Goal: Task Accomplishment & Management: Complete application form

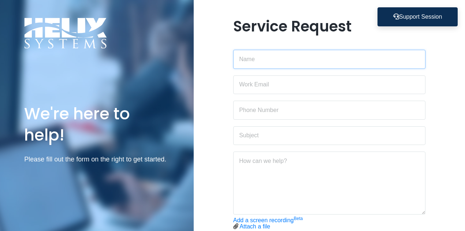
click at [277, 63] on input "text" at bounding box center [329, 59] width 193 height 19
type input "[PERSON_NAME]"
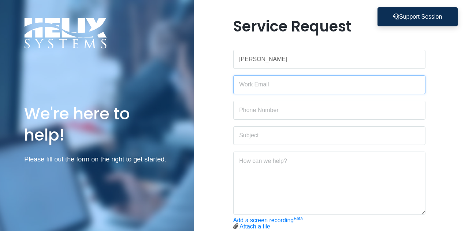
type input "[EMAIL_ADDRESS][DOMAIN_NAME]"
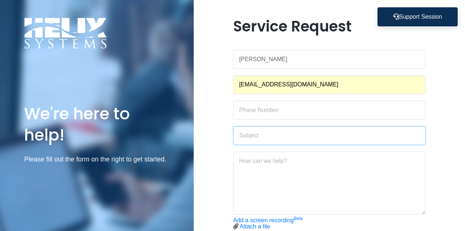
click at [278, 134] on input "text" at bounding box center [329, 135] width 193 height 19
type input "PC Mouse"
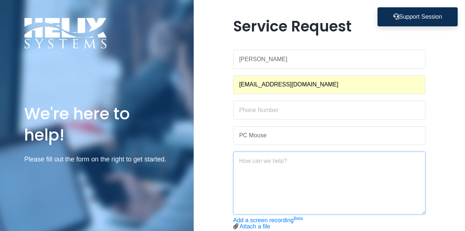
click at [271, 156] on textarea at bounding box center [329, 183] width 193 height 63
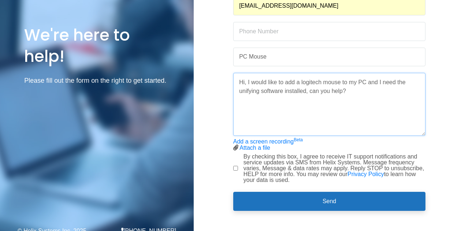
scroll to position [83, 0]
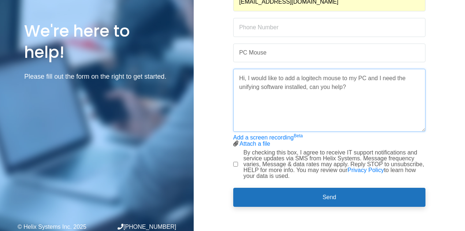
type textarea "Hi, I would like to add a logitech mouse to my PC and I need the unifying softw…"
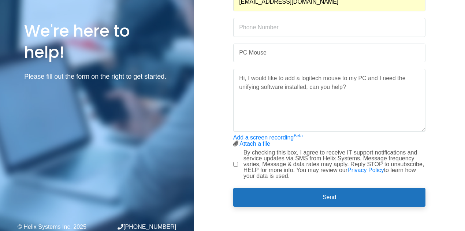
click at [233, 163] on div "Service Request [PERSON_NAME] [EMAIL_ADDRESS][DOMAIN_NAME] PC Mouse Hi, I would…" at bounding box center [330, 75] width 204 height 281
click at [236, 164] on input "By checking this box, I agree to receive IT support notifications and service u…" at bounding box center [235, 164] width 5 height 5
checkbox input "true"
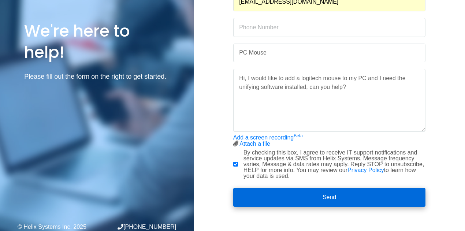
click at [311, 201] on button "Send" at bounding box center [329, 197] width 193 height 19
type input "9733462365"
click at [325, 203] on button "Send" at bounding box center [329, 197] width 193 height 19
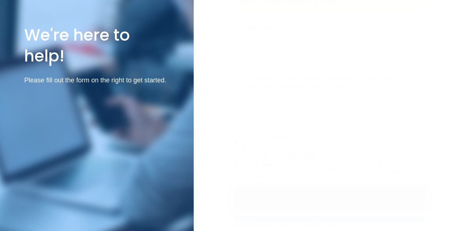
scroll to position [0, 0]
